Goal: Task Accomplishment & Management: Use online tool/utility

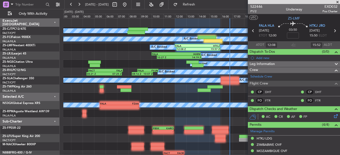
click at [336, 2] on span at bounding box center [337, 2] width 5 height 5
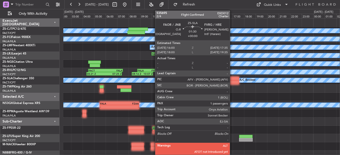
click at [232, 78] on div at bounding box center [230, 79] width 18 height 4
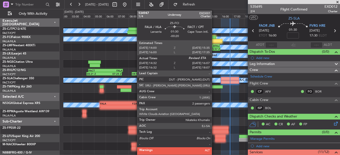
click at [214, 37] on div at bounding box center [207, 38] width 18 height 4
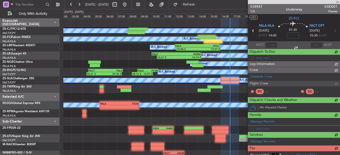
type input "-00:20"
type input "14:32"
type input "2"
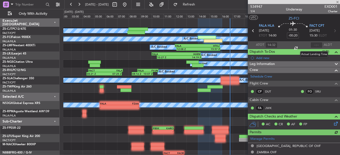
click at [315, 45] on div at bounding box center [316, 45] width 12 height 6
click at [315, 45] on input "text" at bounding box center [316, 45] width 12 height 6
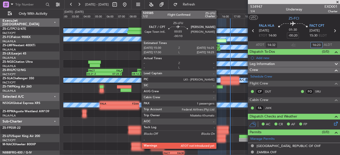
click at [218, 137] on div at bounding box center [220, 137] width 11 height 4
type input "16:23"
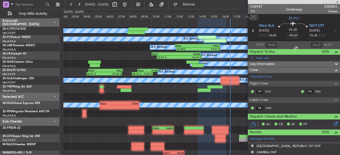
type input "-00:10"
type input "1"
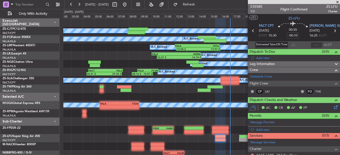
click at [266, 45] on div "Estimated Take-Off Time" at bounding box center [271, 45] width 33 height 6
click at [269, 48] on input "text" at bounding box center [271, 45] width 12 height 6
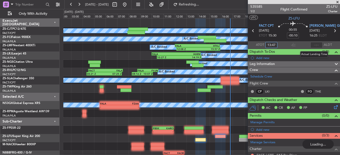
type input "13:47"
click at [317, 43] on input "text" at bounding box center [316, 45] width 12 height 6
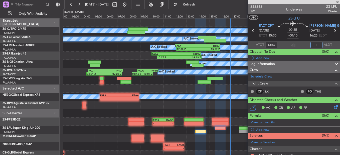
click at [314, 45] on input "text" at bounding box center [316, 45] width 12 height 6
type input "16:41"
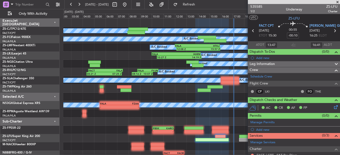
click at [338, 2] on span at bounding box center [337, 2] width 5 height 5
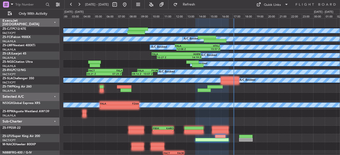
type input "0"
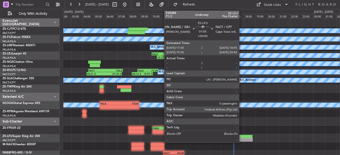
click at [241, 139] on div at bounding box center [246, 140] width 14 height 4
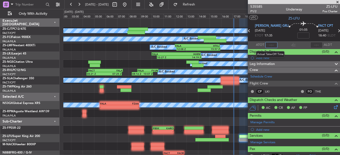
click at [271, 44] on input "text" at bounding box center [271, 45] width 12 height 6
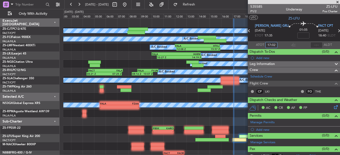
type input "17:02"
